Goal: Information Seeking & Learning: Learn about a topic

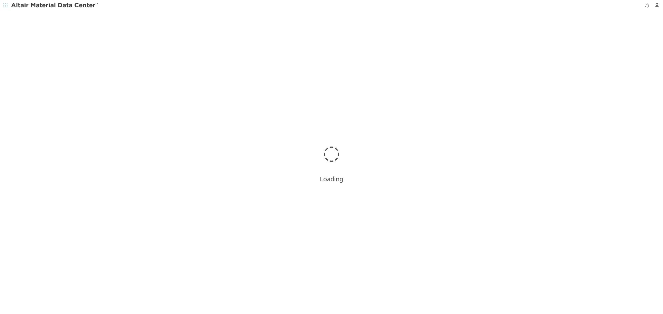
click at [4, 5] on icon "button" at bounding box center [5, 5] width 4 height 4
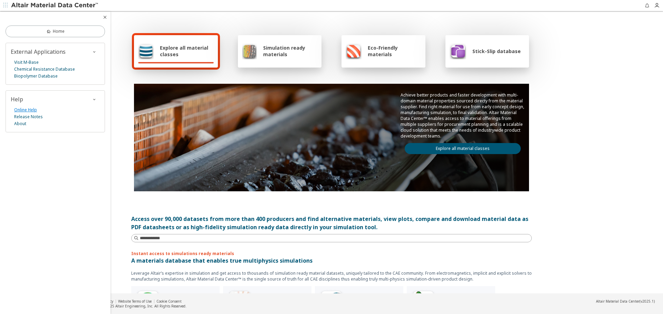
click at [31, 108] on link "Online Help" at bounding box center [25, 110] width 23 height 7
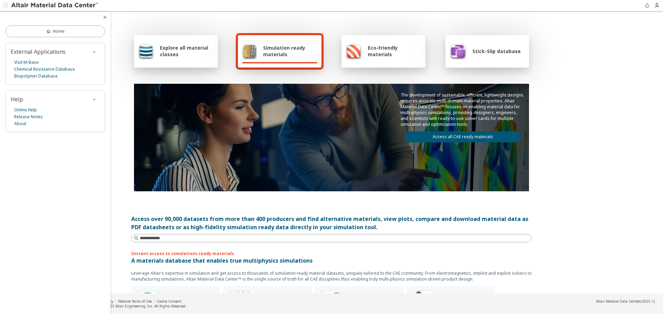
click at [106, 16] on icon "button" at bounding box center [105, 17] width 6 height 6
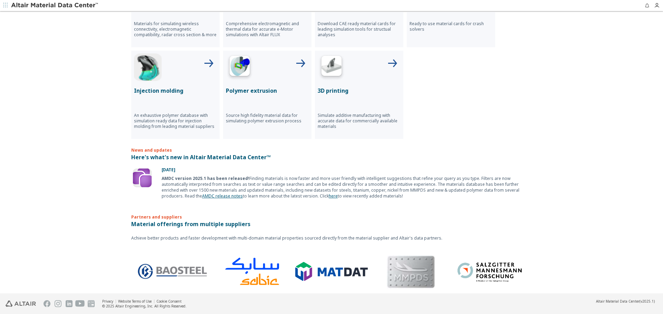
scroll to position [335, 0]
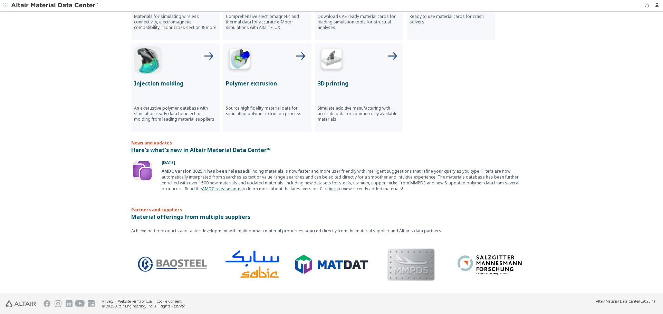
click at [216, 261] on img at bounding box center [252, 265] width 72 height 46
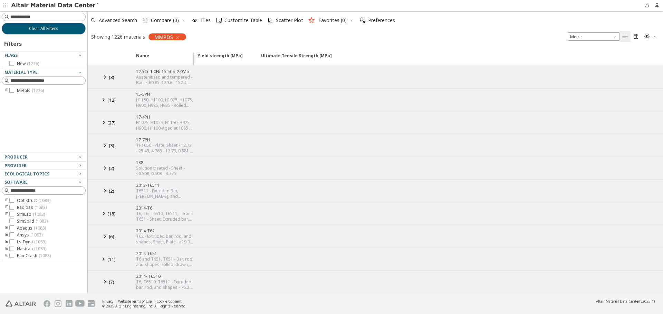
drag, startPoint x: 196, startPoint y: 59, endPoint x: 194, endPoint y: 99, distance: 40.8
